Goal: Navigation & Orientation: Find specific page/section

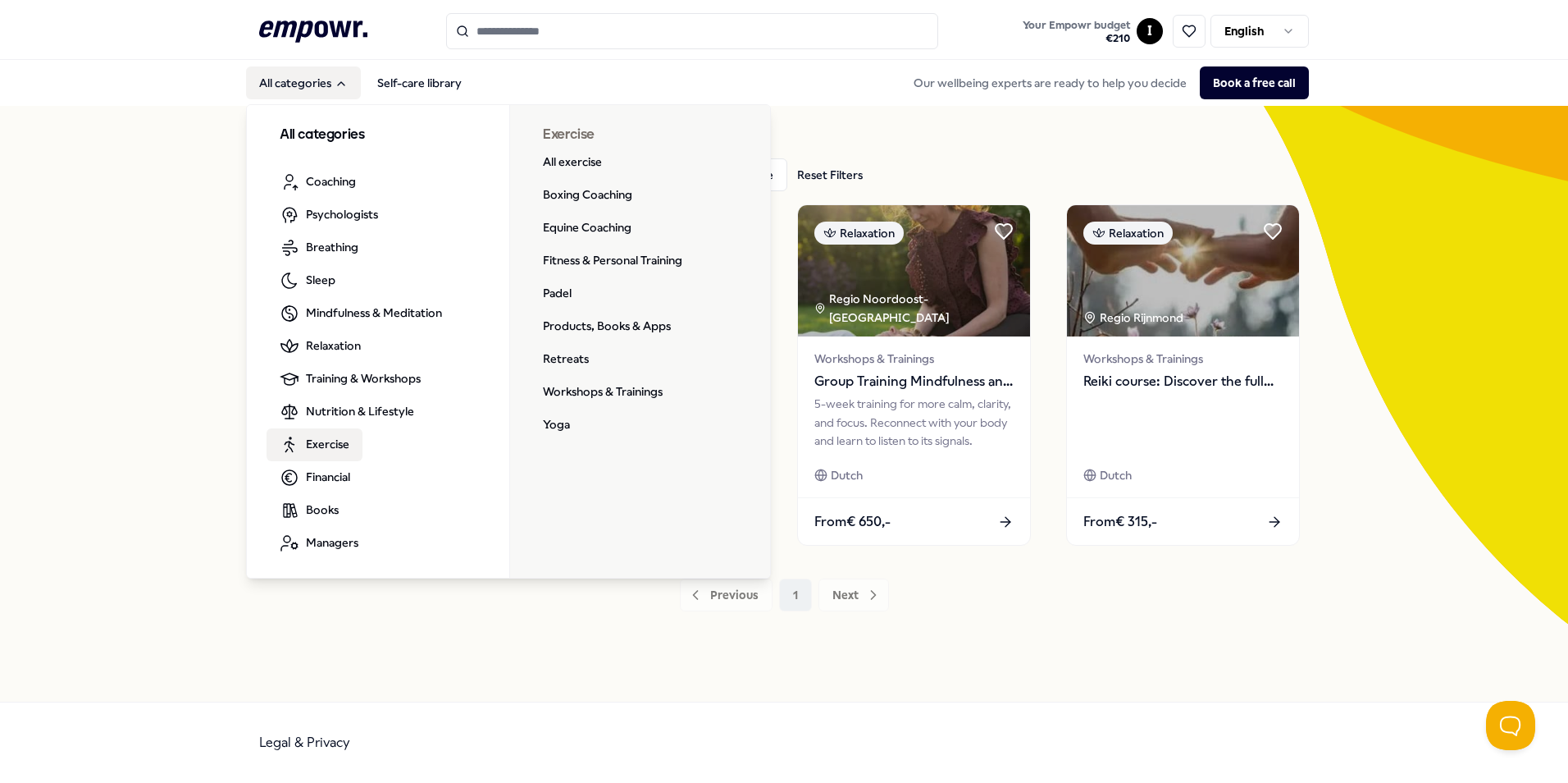
click at [338, 438] on span "Exercise" at bounding box center [327, 444] width 43 height 18
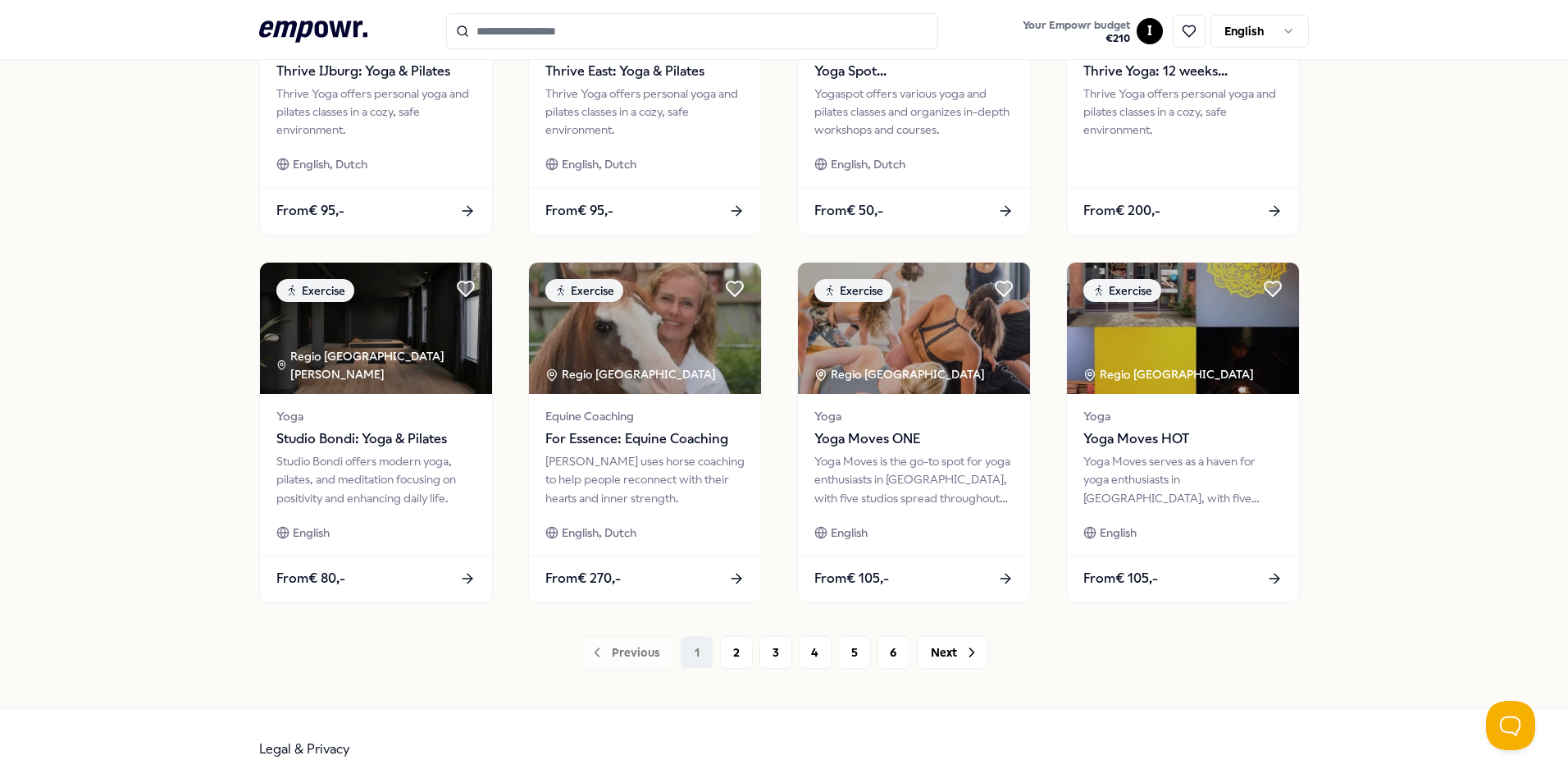
scroll to position [685, 0]
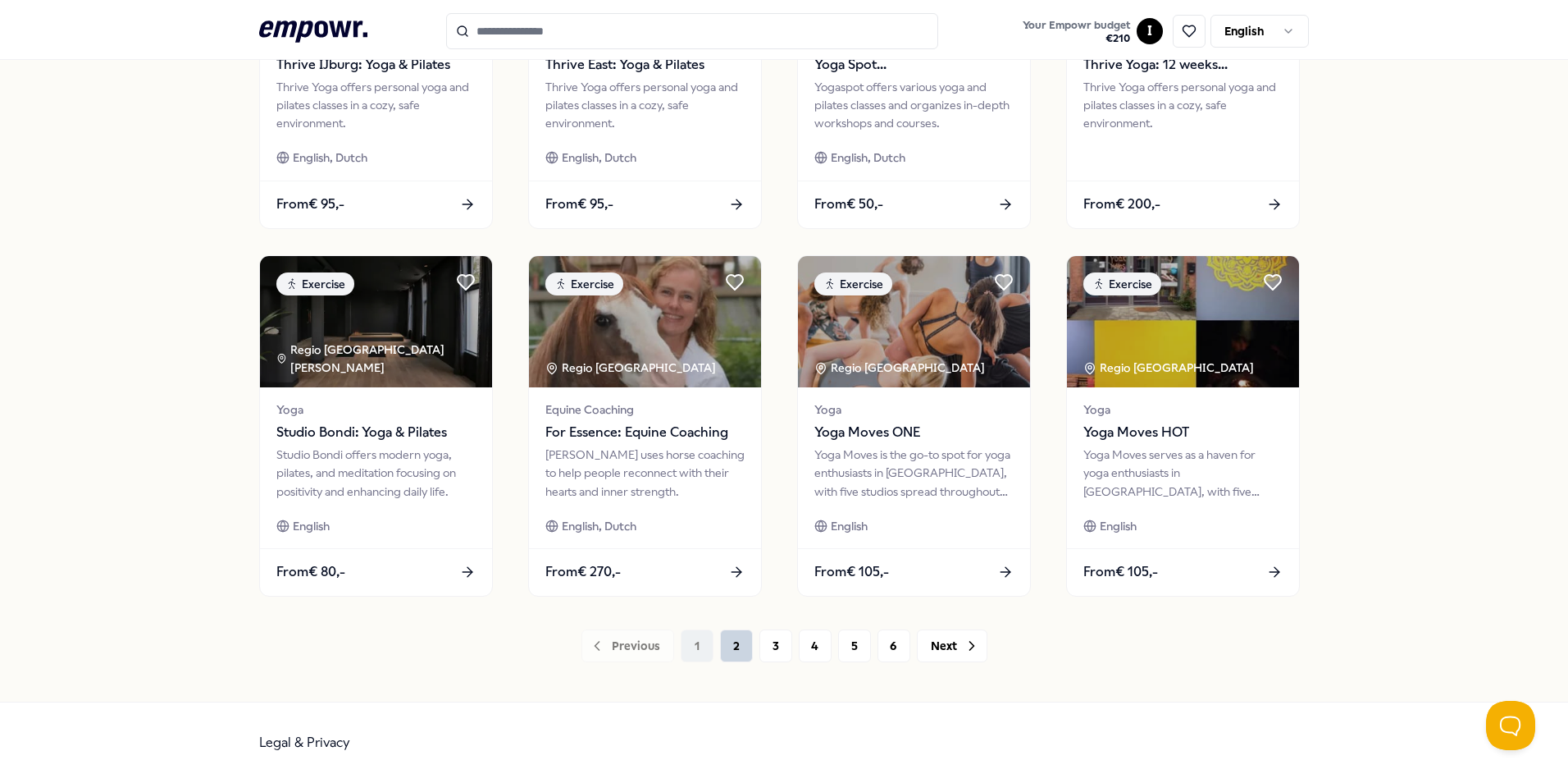
click at [730, 637] on button "2" at bounding box center [736, 645] width 33 height 33
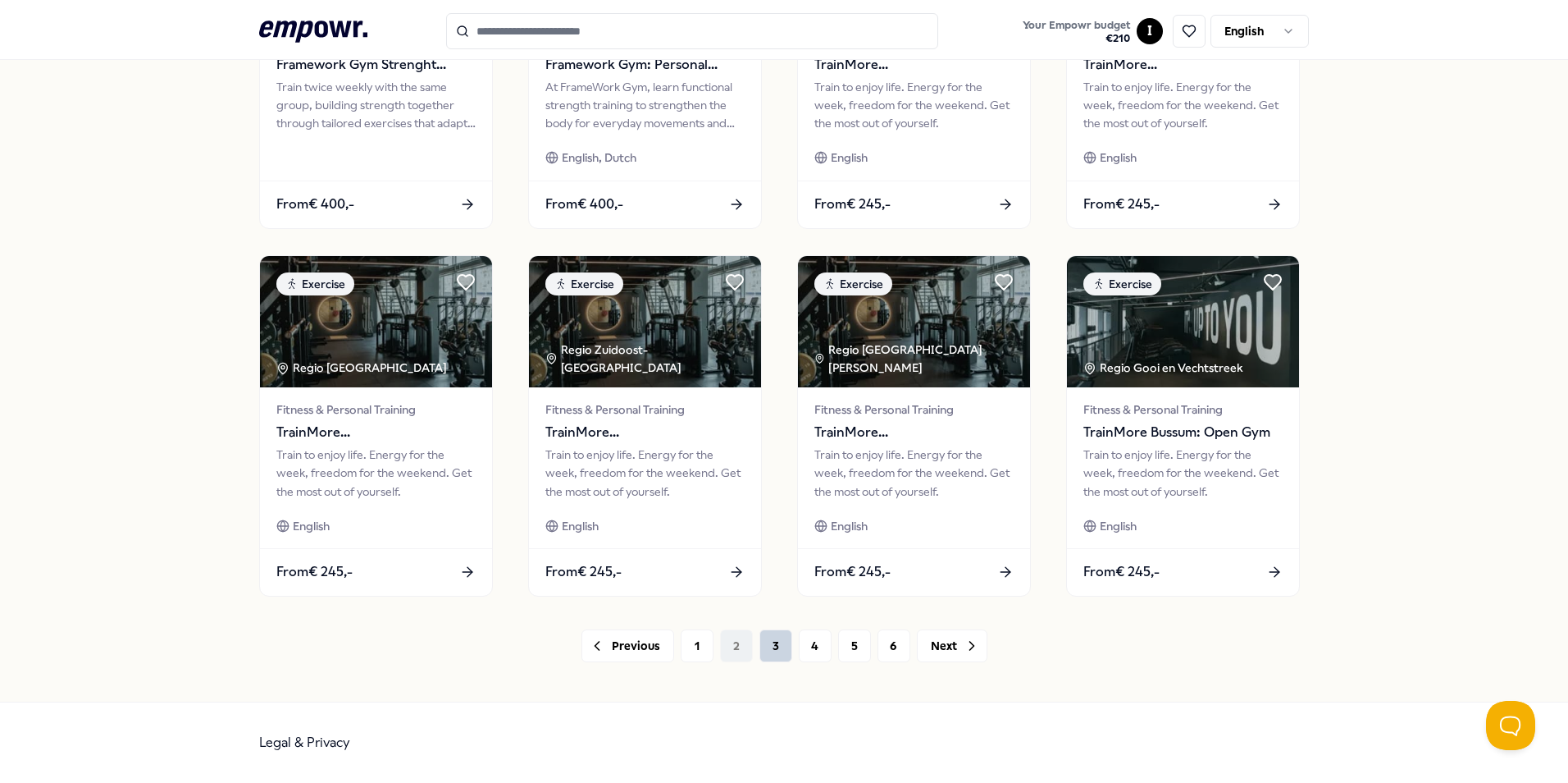
click at [768, 645] on button "3" at bounding box center [776, 645] width 33 height 33
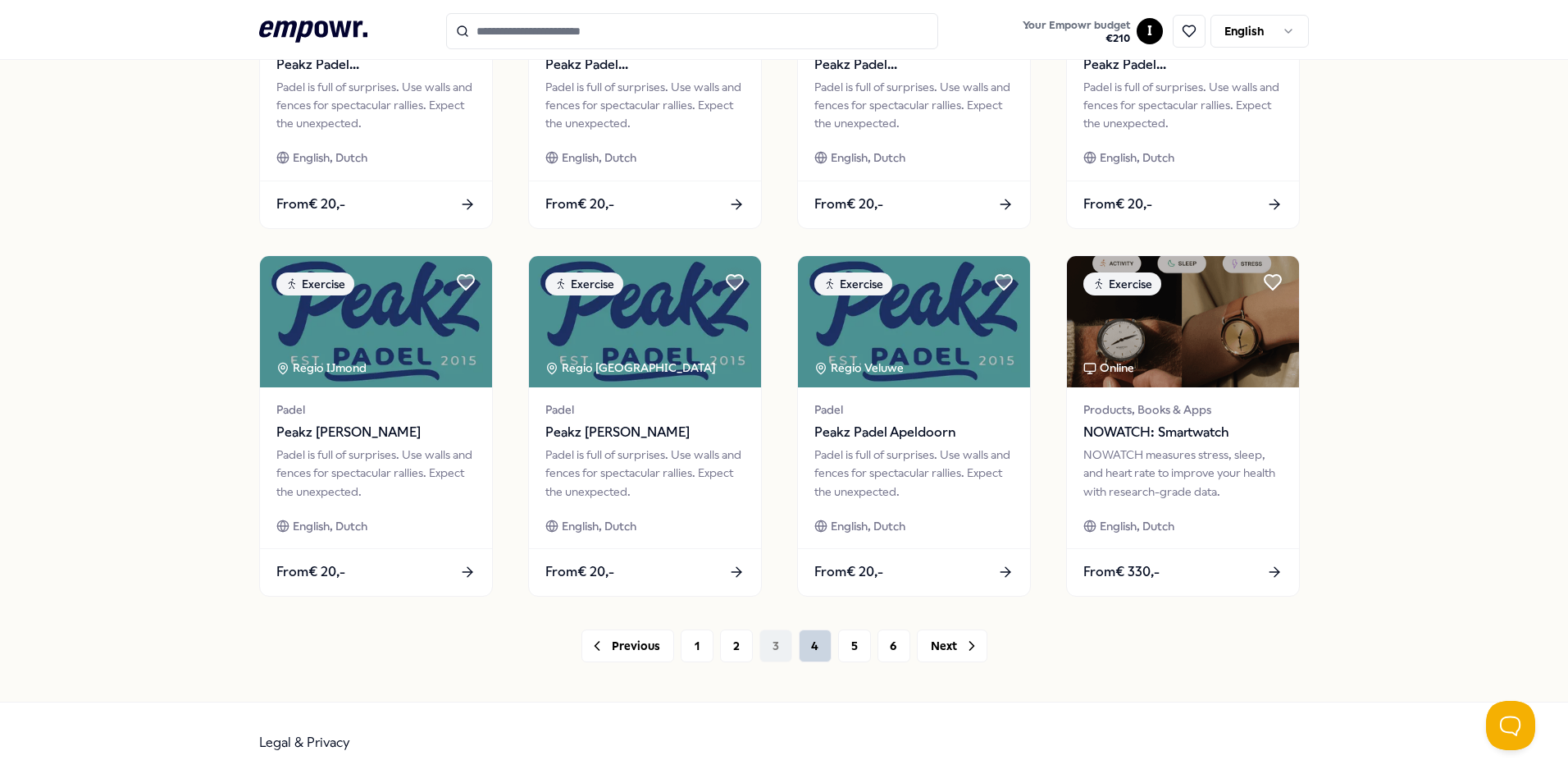
click at [821, 642] on button "4" at bounding box center [815, 645] width 33 height 33
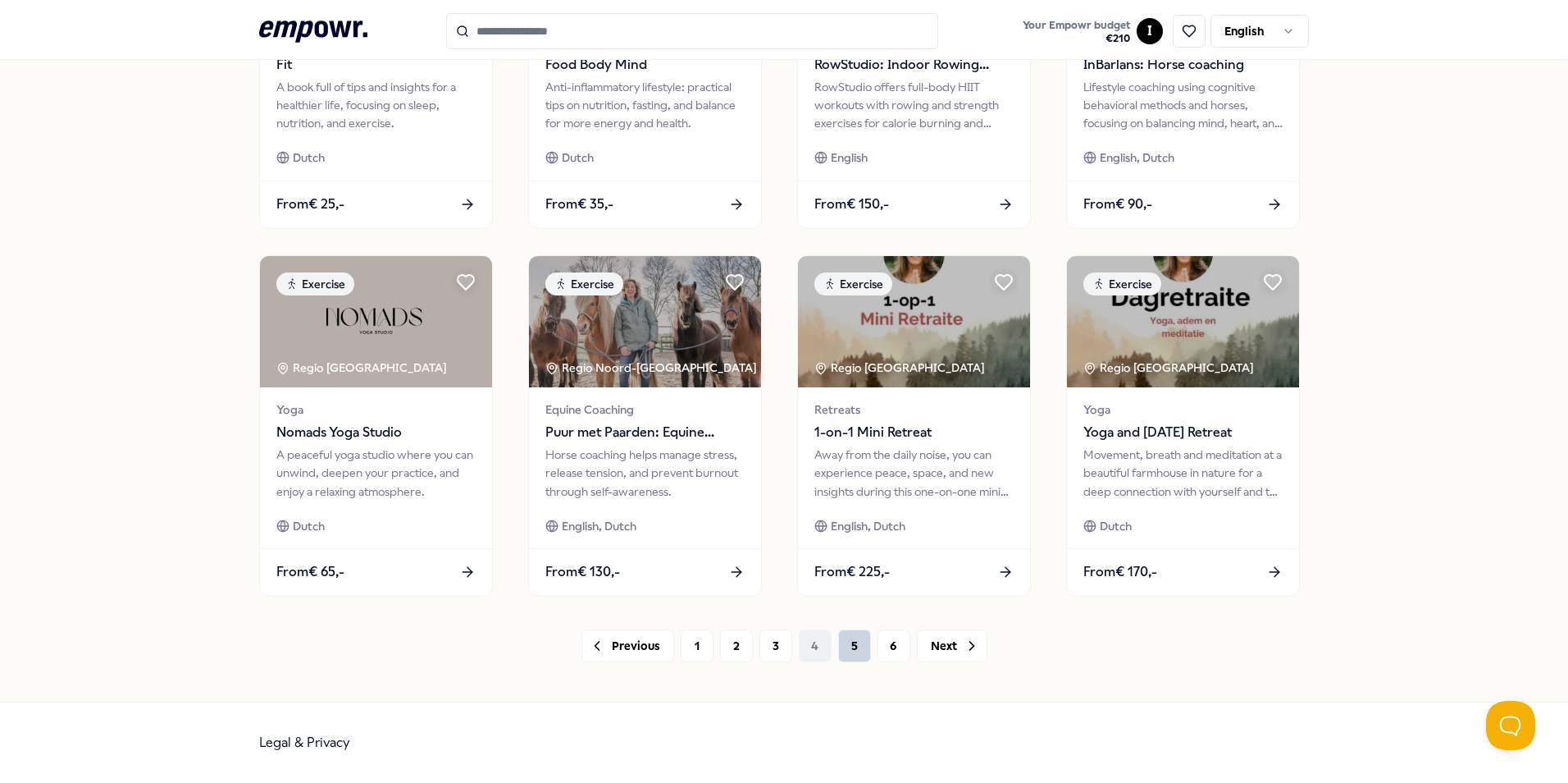
click at [860, 648] on button "5" at bounding box center [855, 645] width 33 height 33
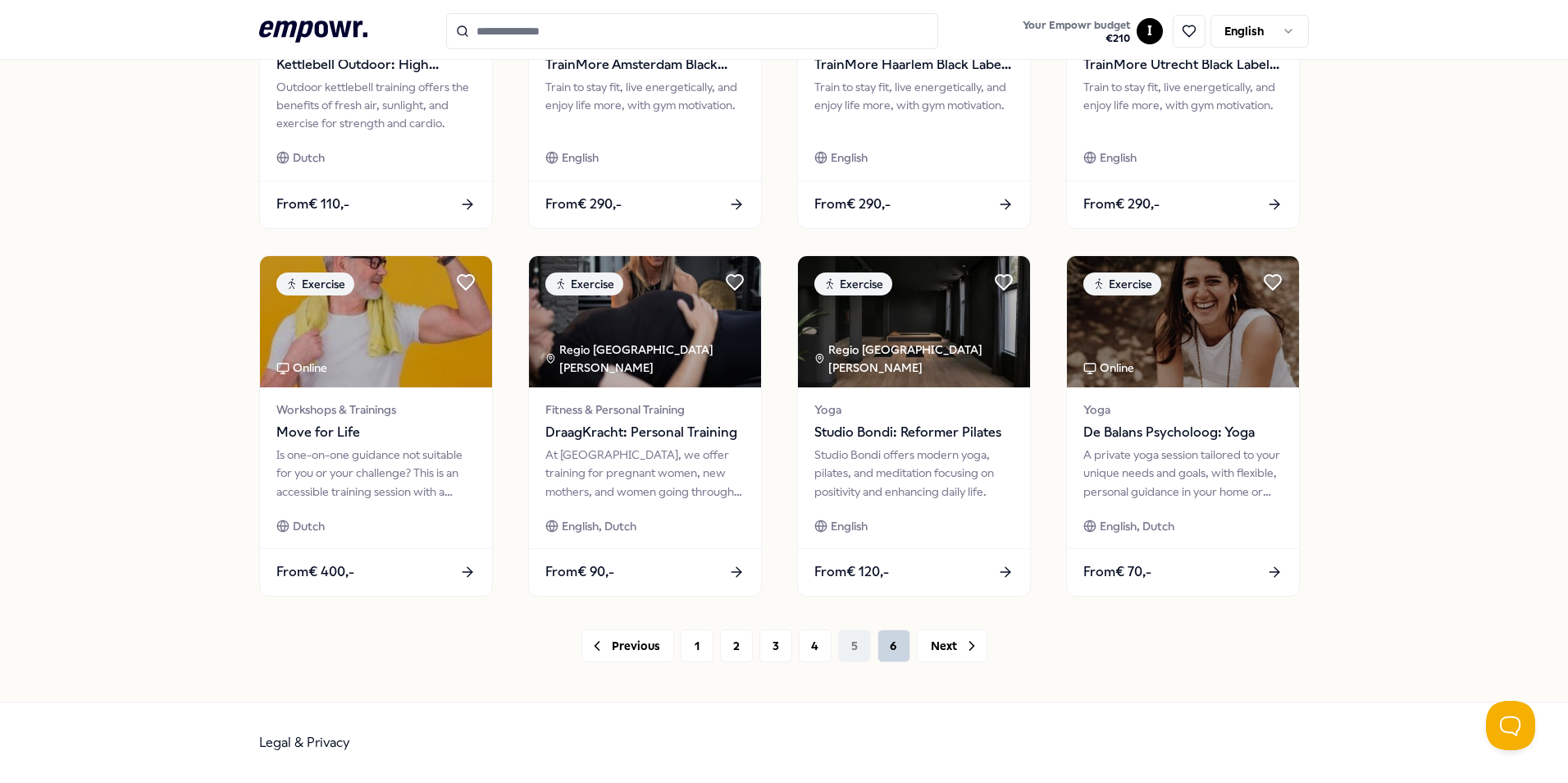
click at [887, 643] on button "6" at bounding box center [894, 645] width 33 height 33
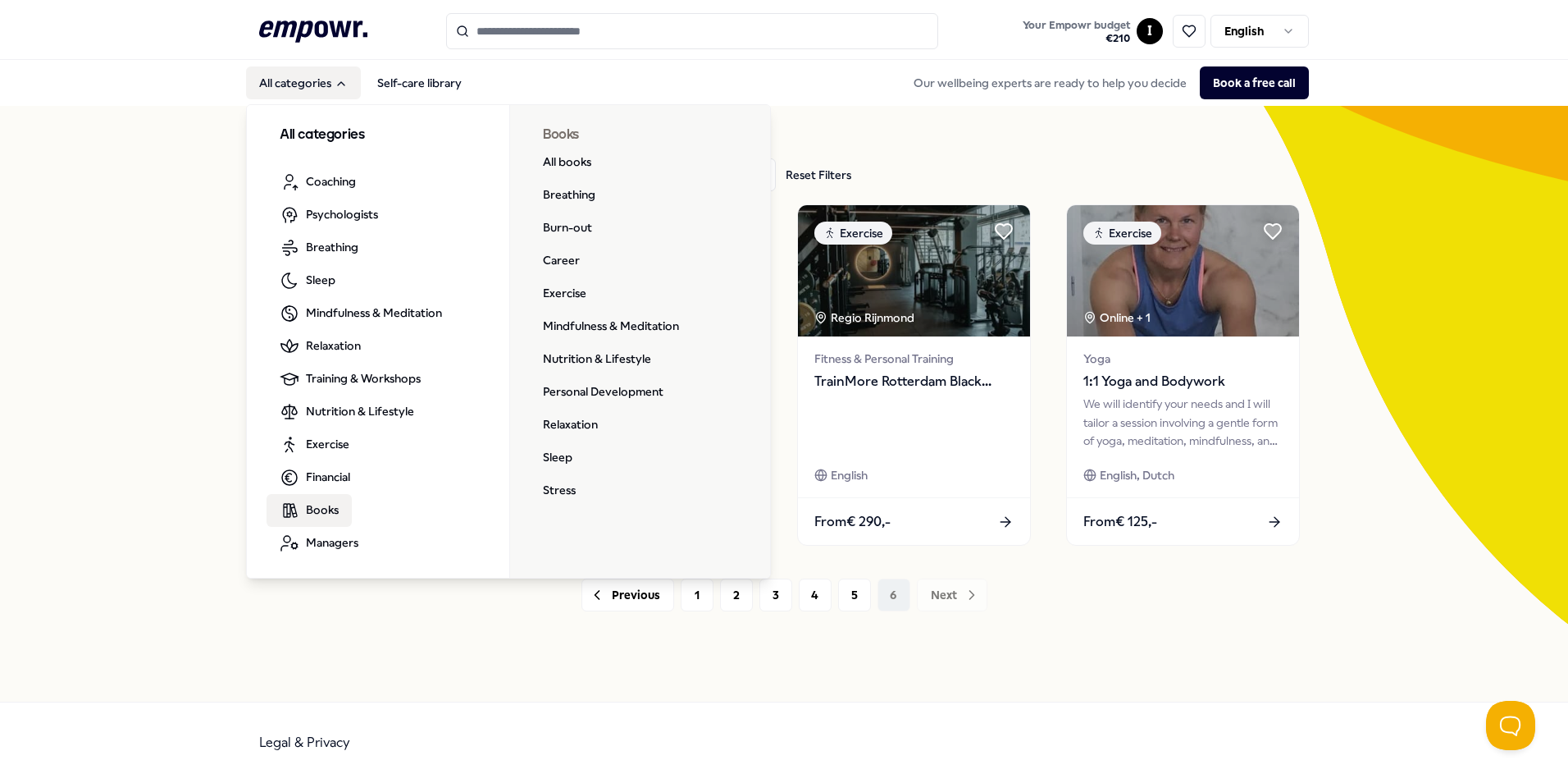
click at [315, 512] on span "Books" at bounding box center [322, 510] width 33 height 18
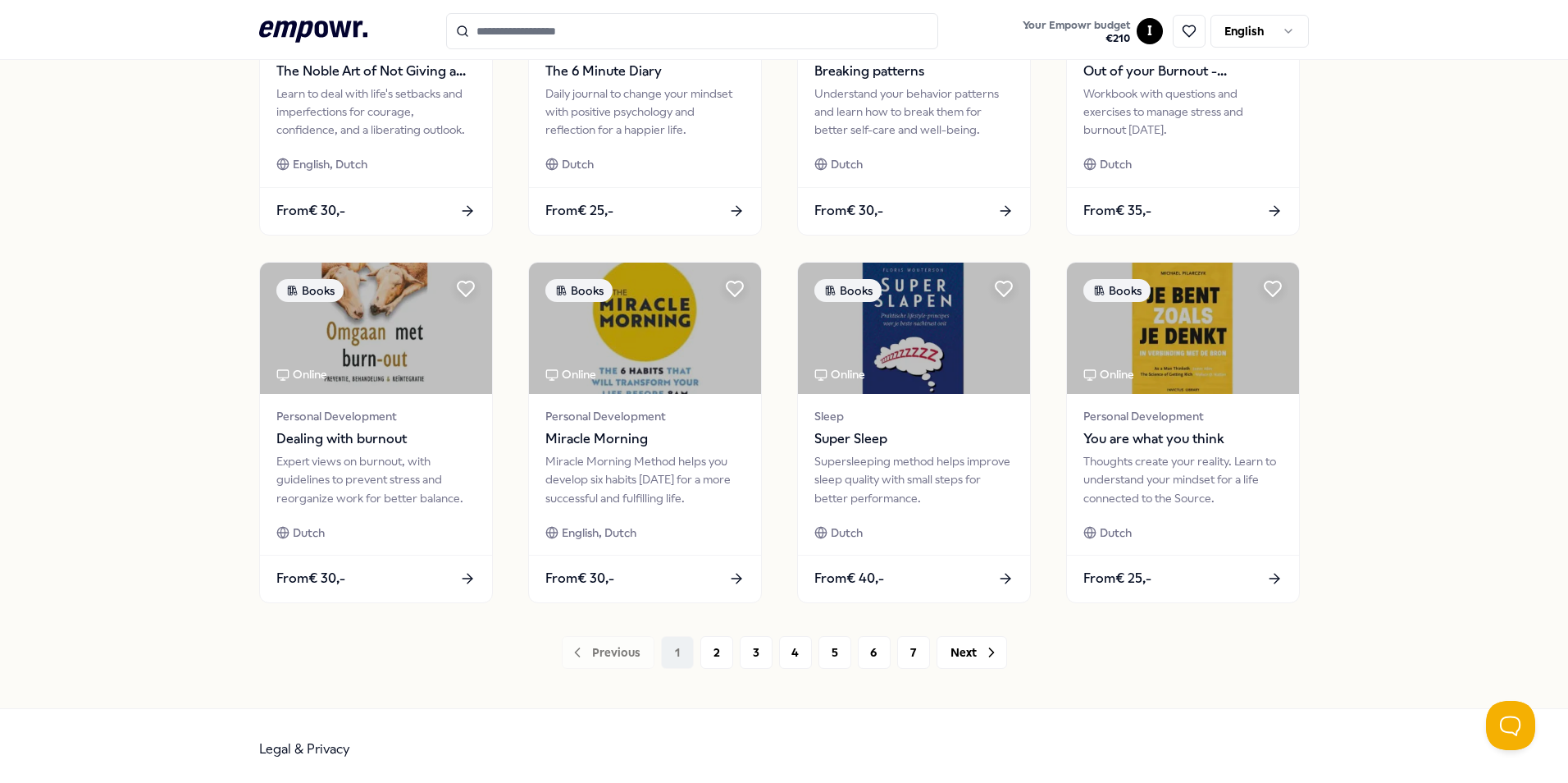
scroll to position [685, 0]
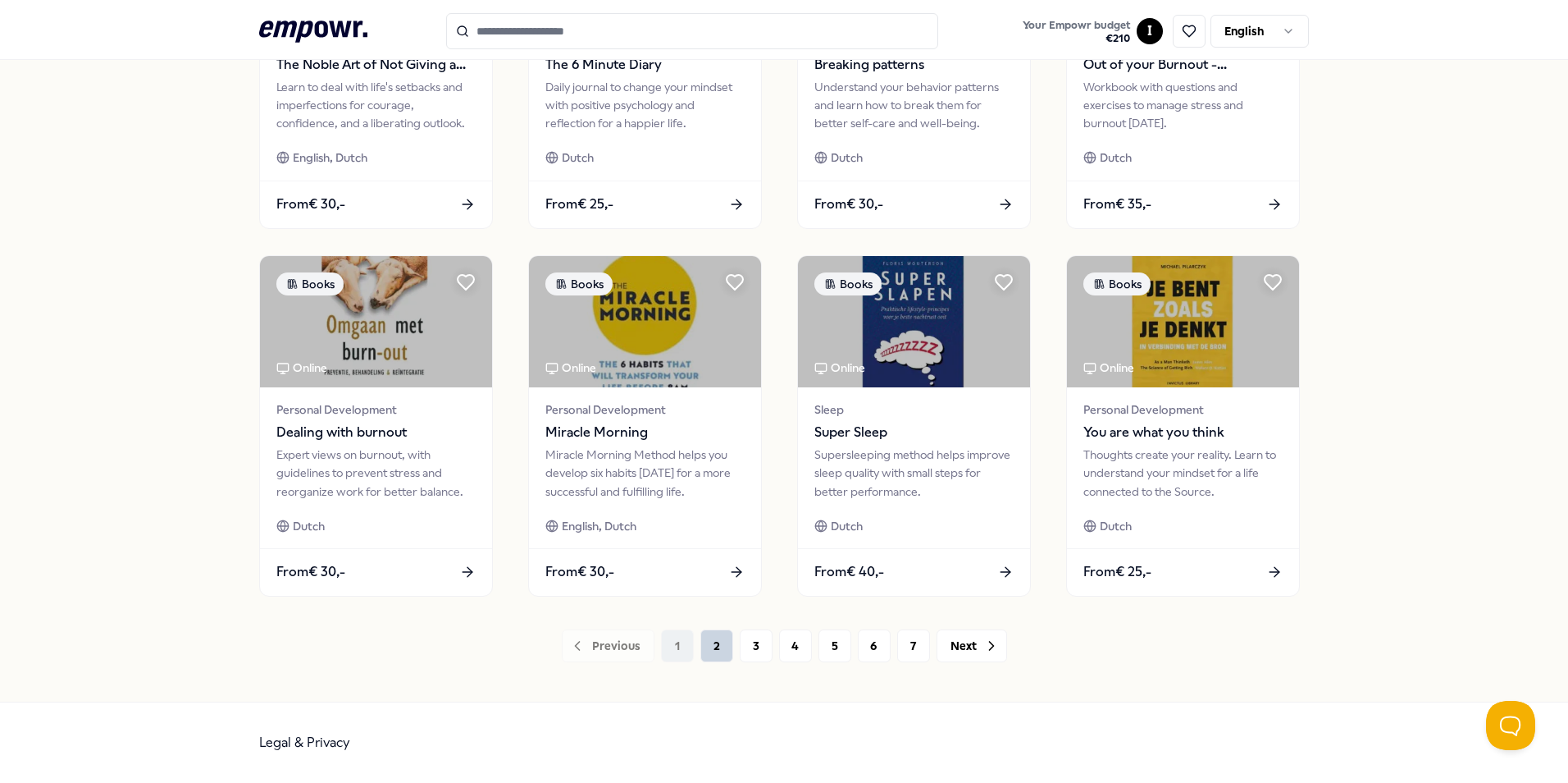
click at [711, 642] on button "2" at bounding box center [717, 645] width 33 height 33
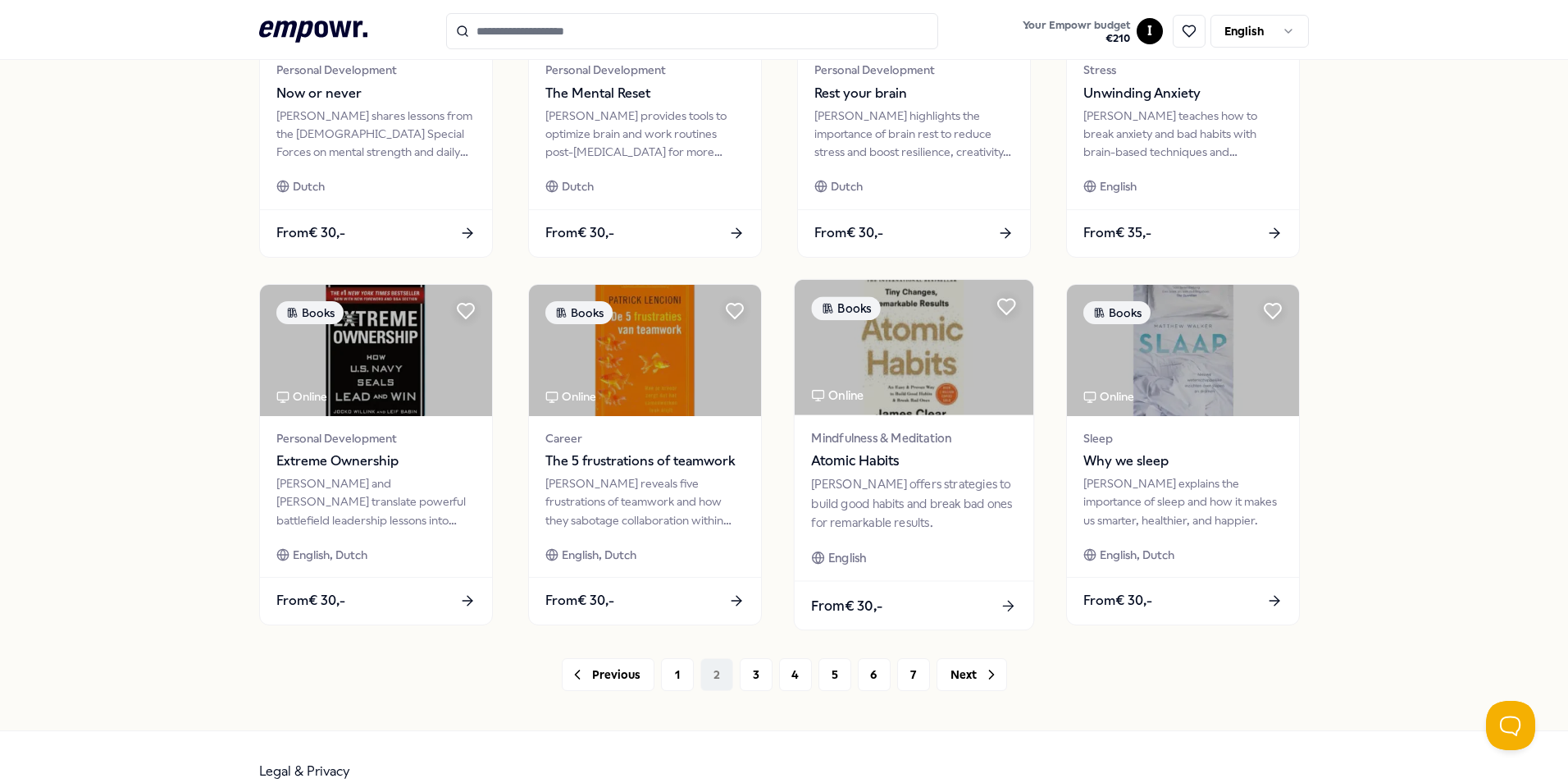
scroll to position [685, 0]
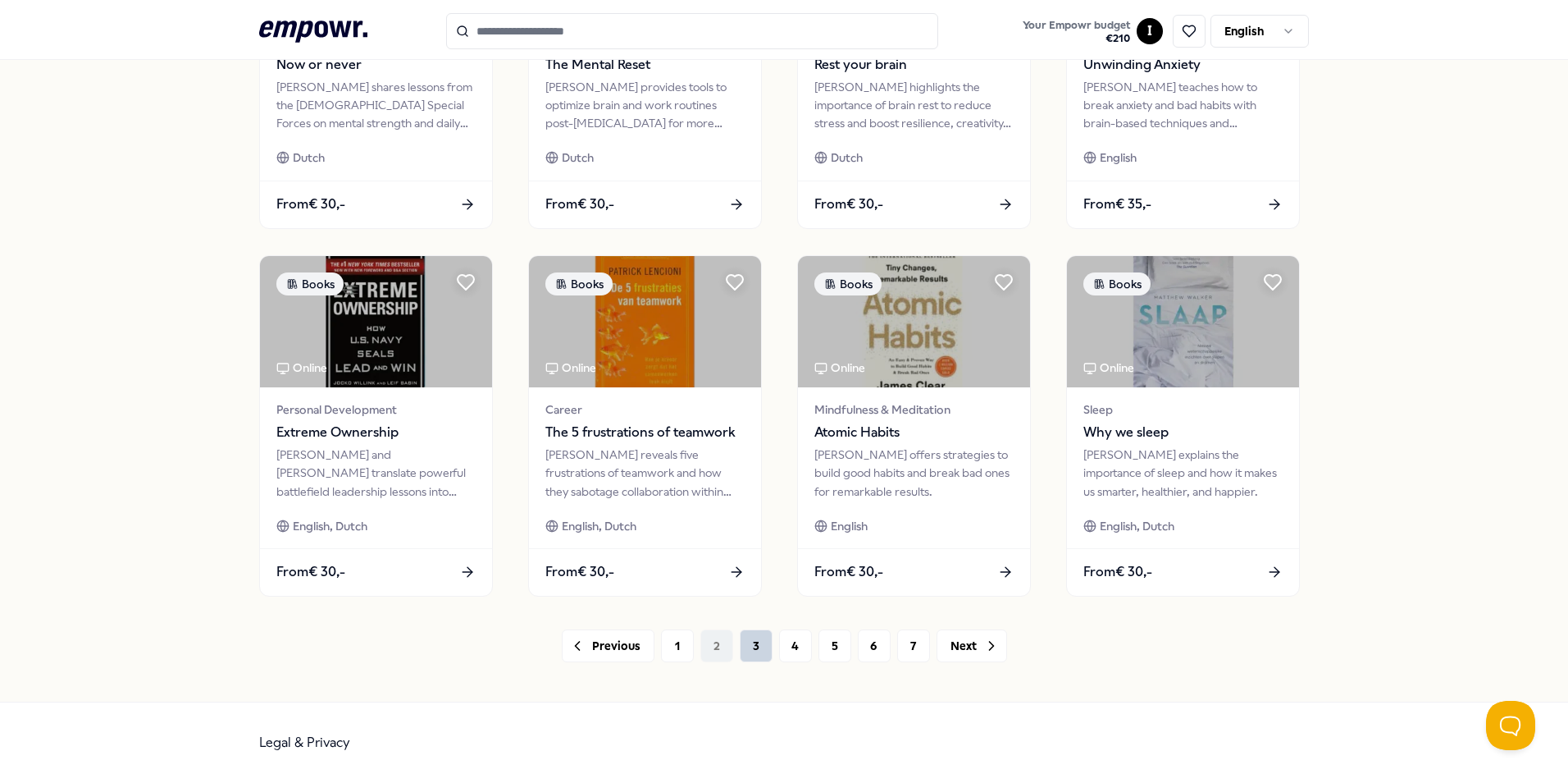
click at [753, 642] on button "3" at bounding box center [756, 645] width 33 height 33
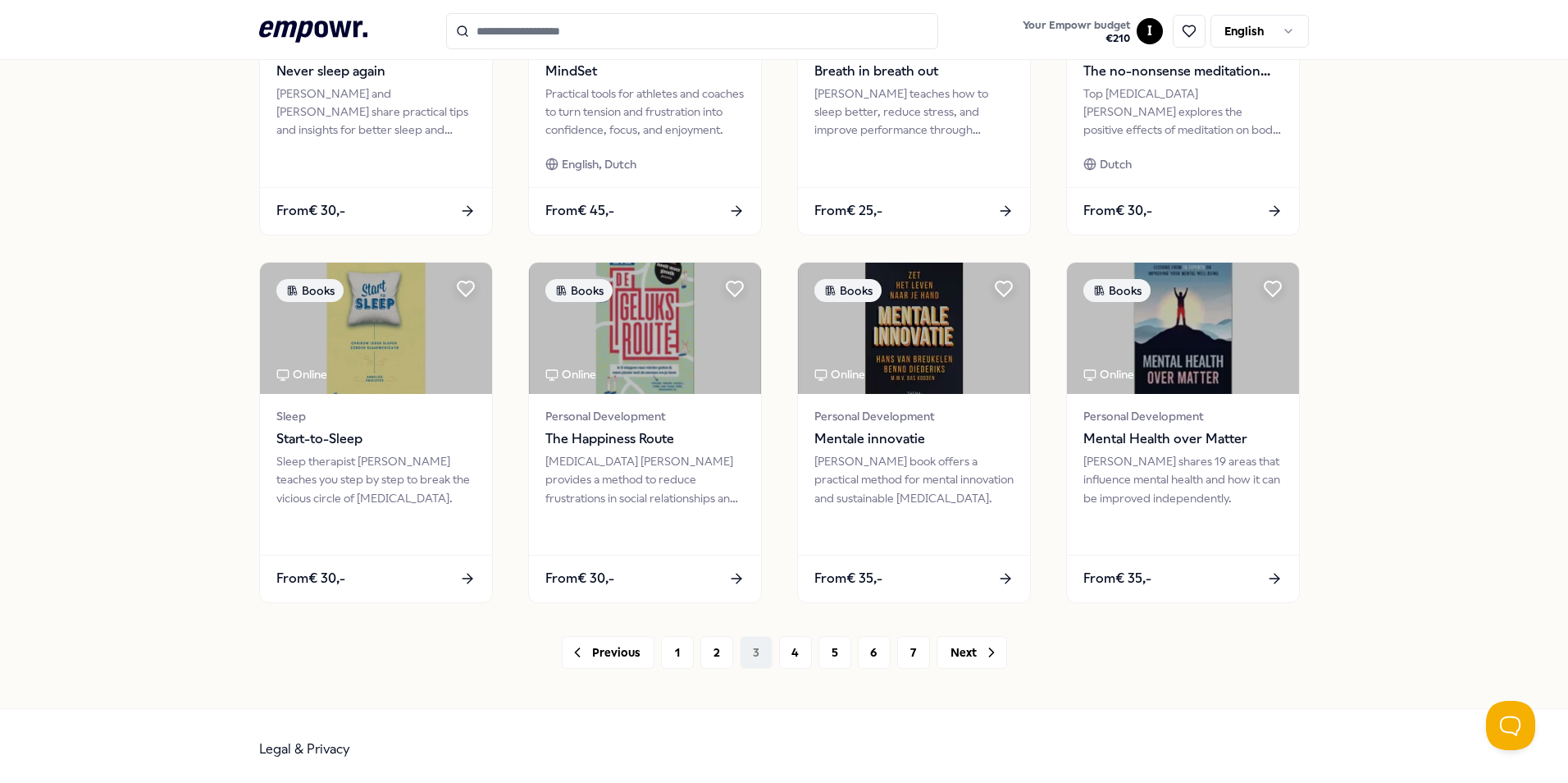
scroll to position [685, 0]
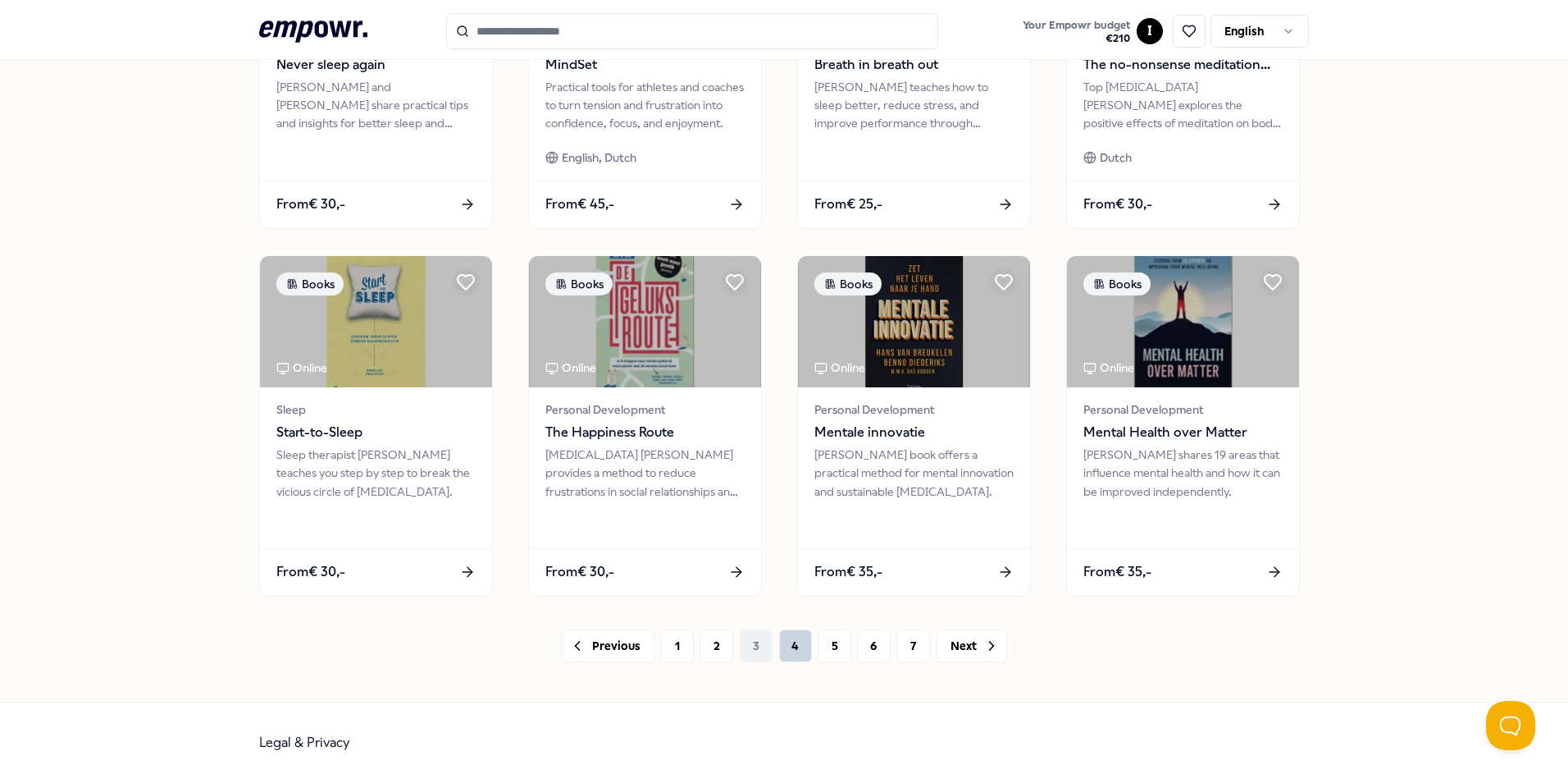
click at [790, 647] on button "4" at bounding box center [796, 645] width 33 height 33
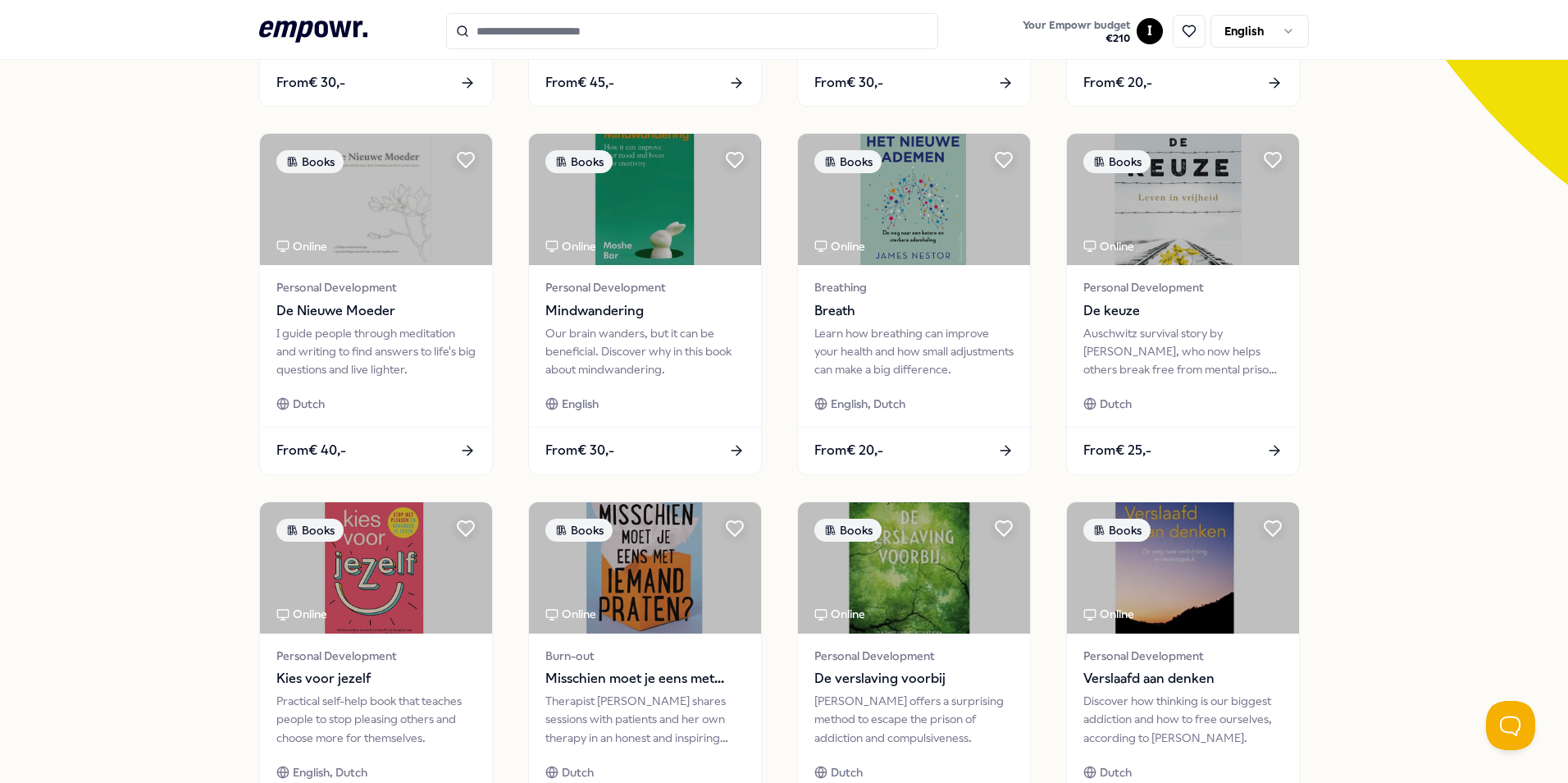
scroll to position [685, 0]
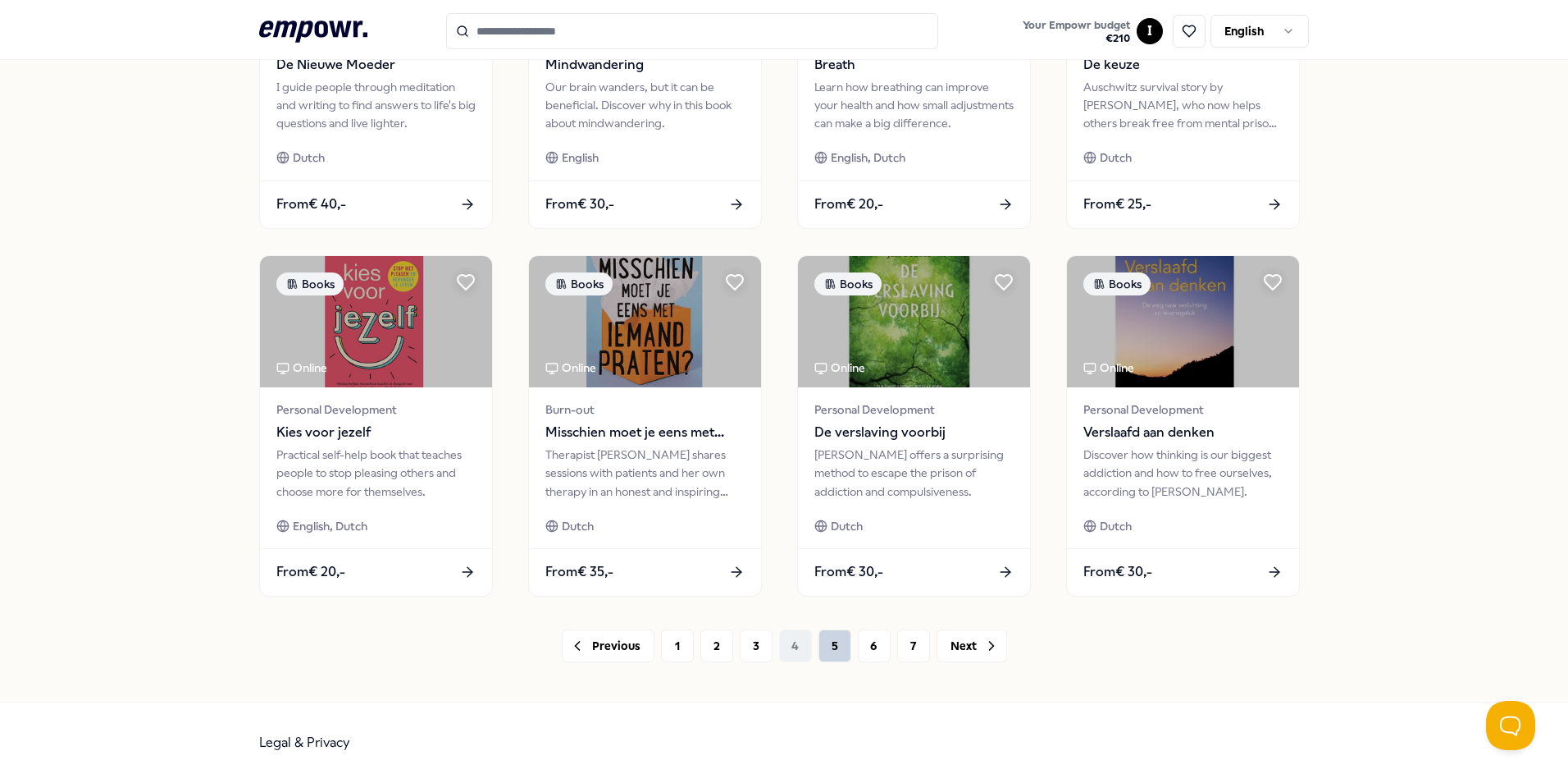
click at [834, 651] on button "5" at bounding box center [835, 645] width 33 height 33
